Goal: Find specific page/section: Find specific page/section

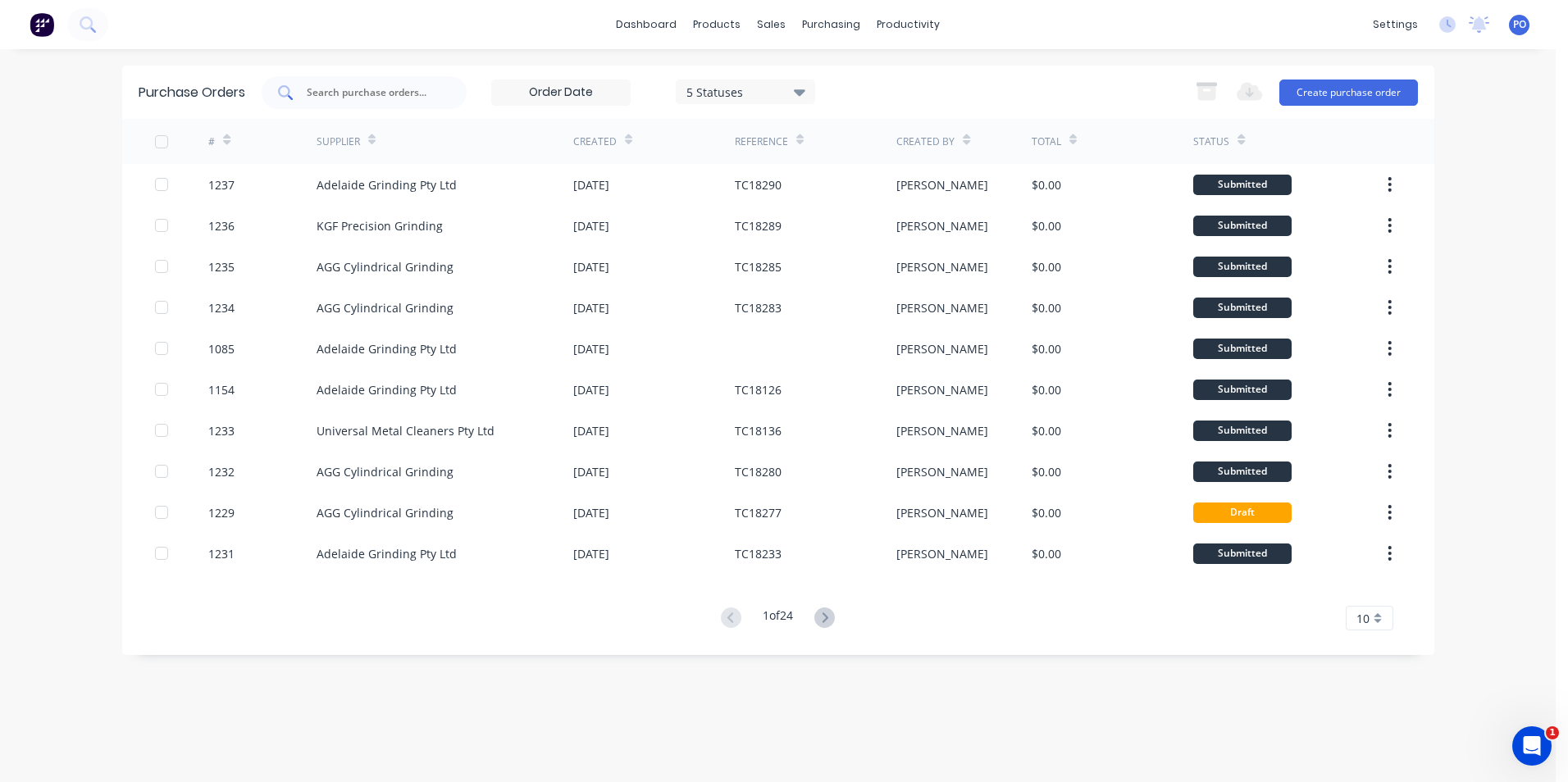
click at [439, 92] on div at bounding box center [364, 92] width 205 height 33
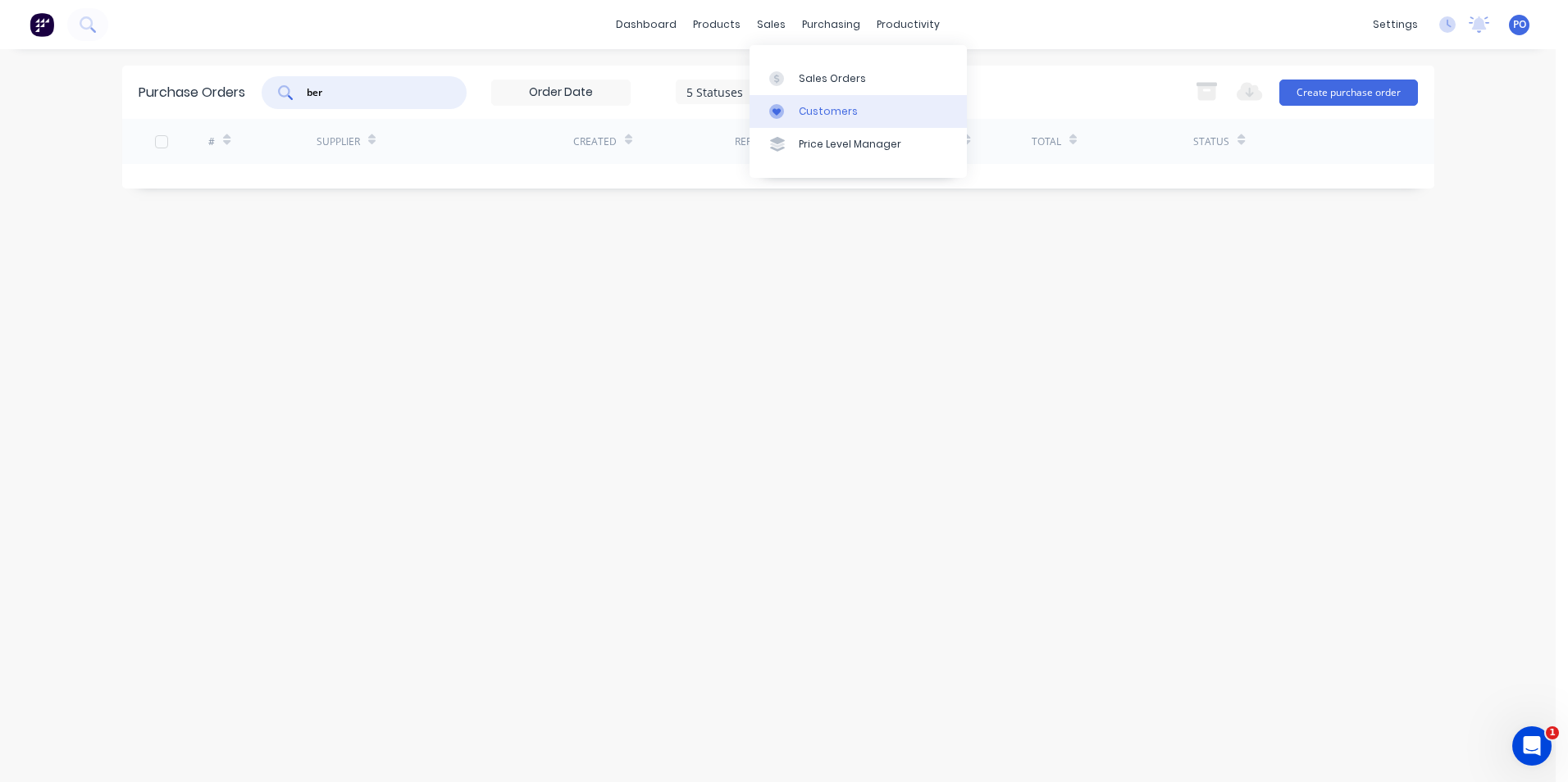
type input "ber"
click at [800, 107] on div "Customers" at bounding box center [828, 111] width 59 height 15
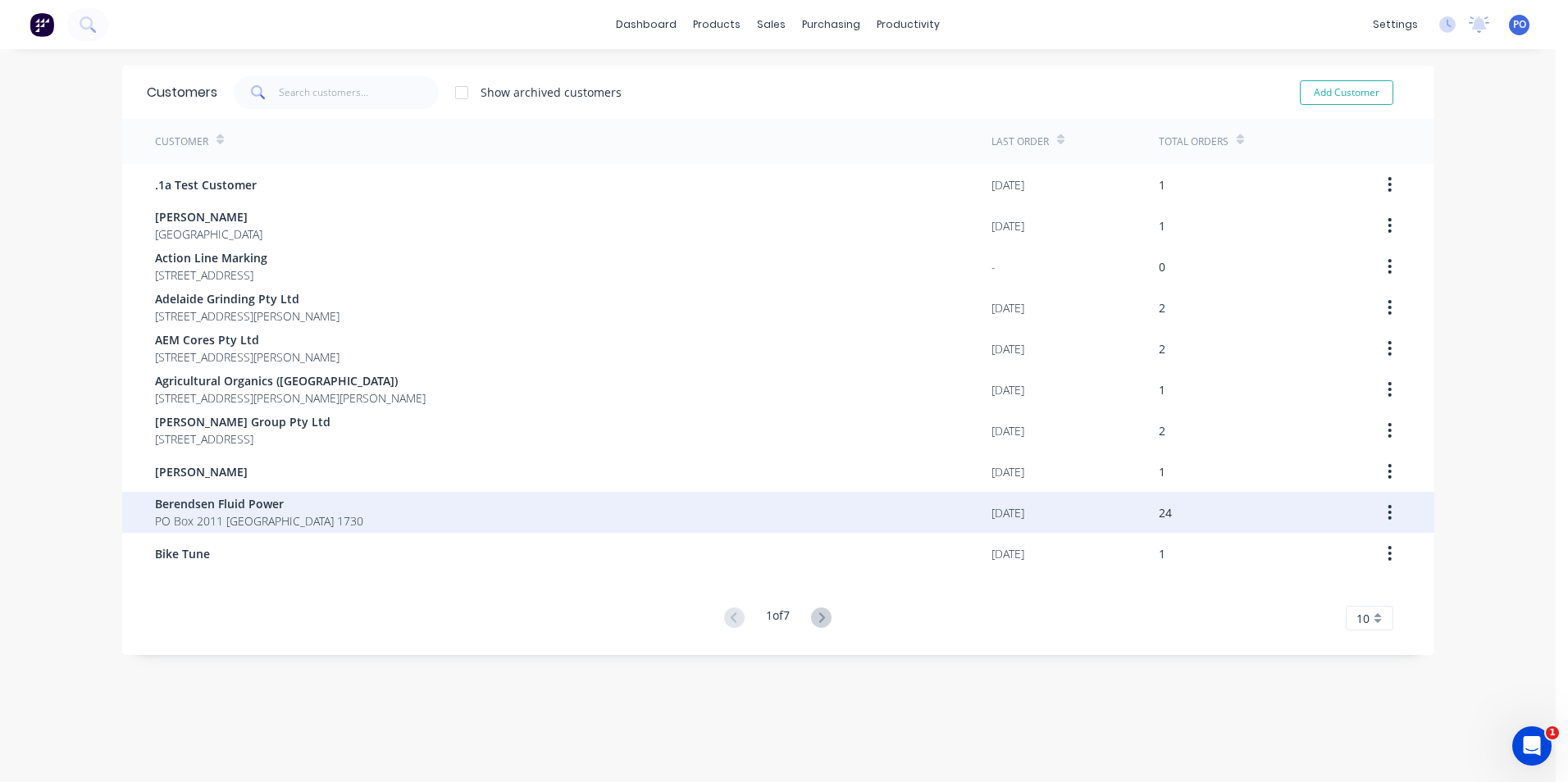
click at [297, 506] on span "Berendsen Fluid Power" at bounding box center [258, 503] width 208 height 17
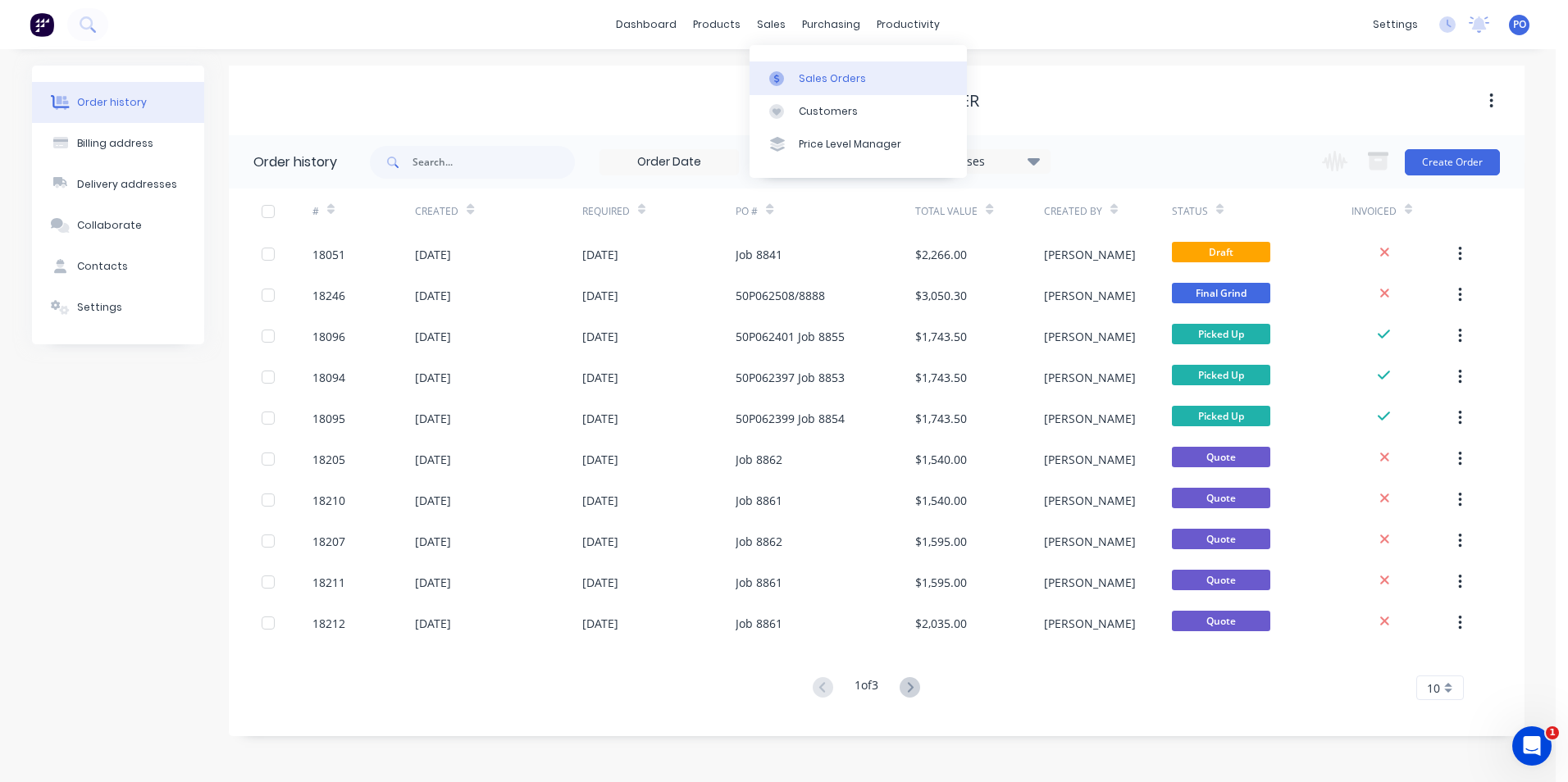
click at [813, 73] on div "Sales Orders" at bounding box center [832, 79] width 67 height 15
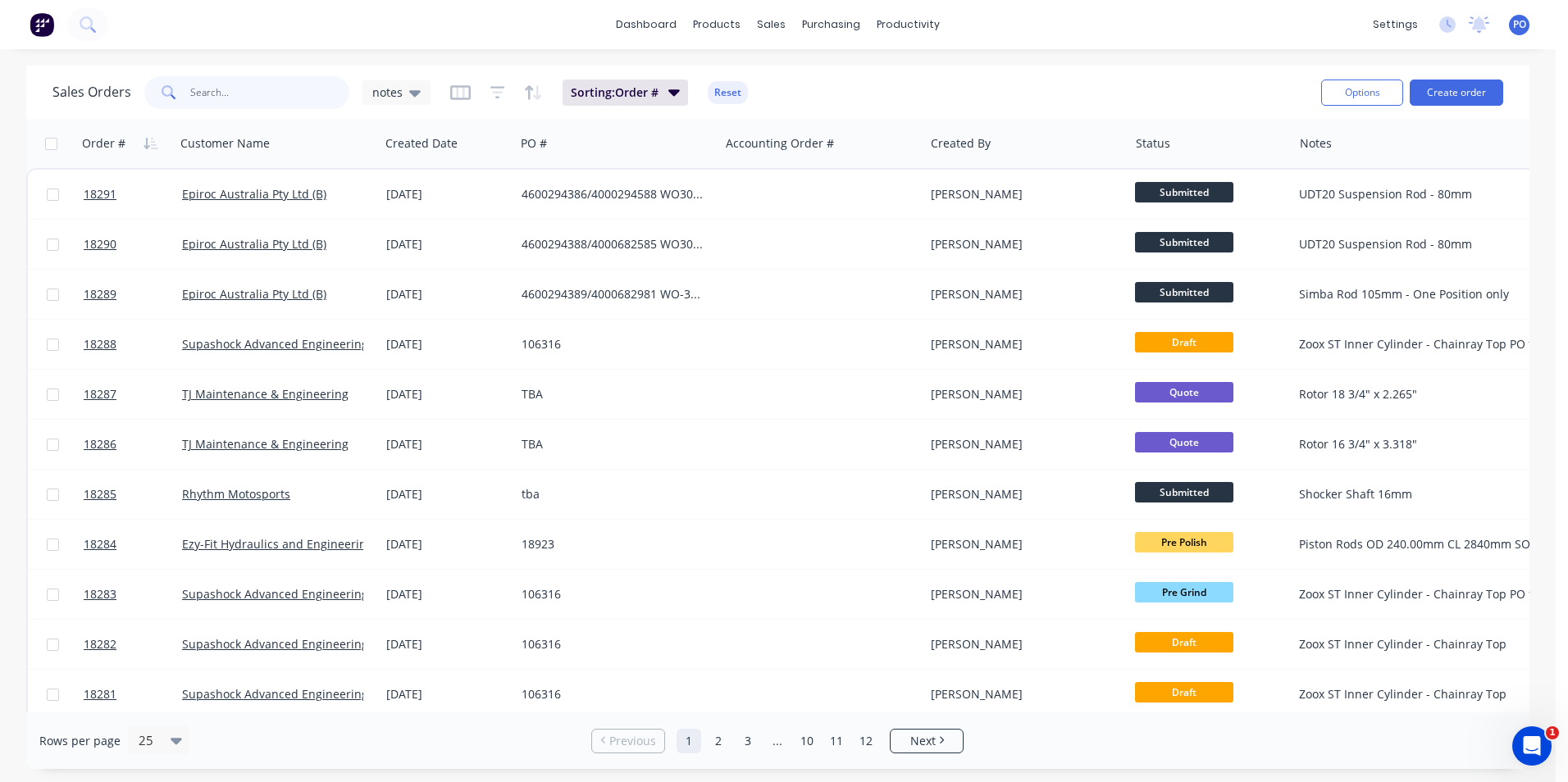
click at [297, 104] on input "text" at bounding box center [270, 92] width 160 height 33
type input "hyt"
